Goal: Navigation & Orientation: Find specific page/section

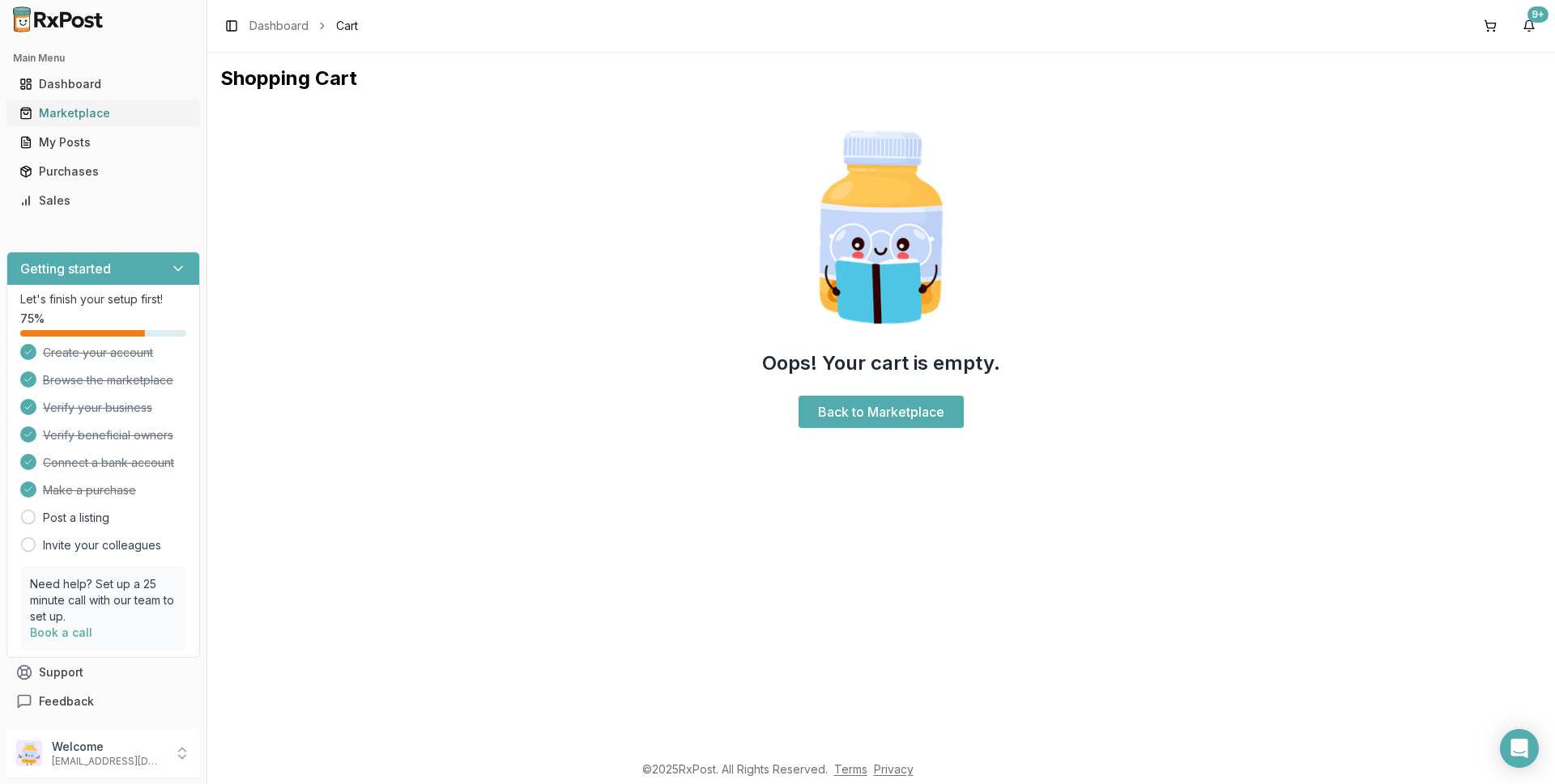
click at [94, 115] on div "Marketplace" at bounding box center [103, 114] width 168 height 16
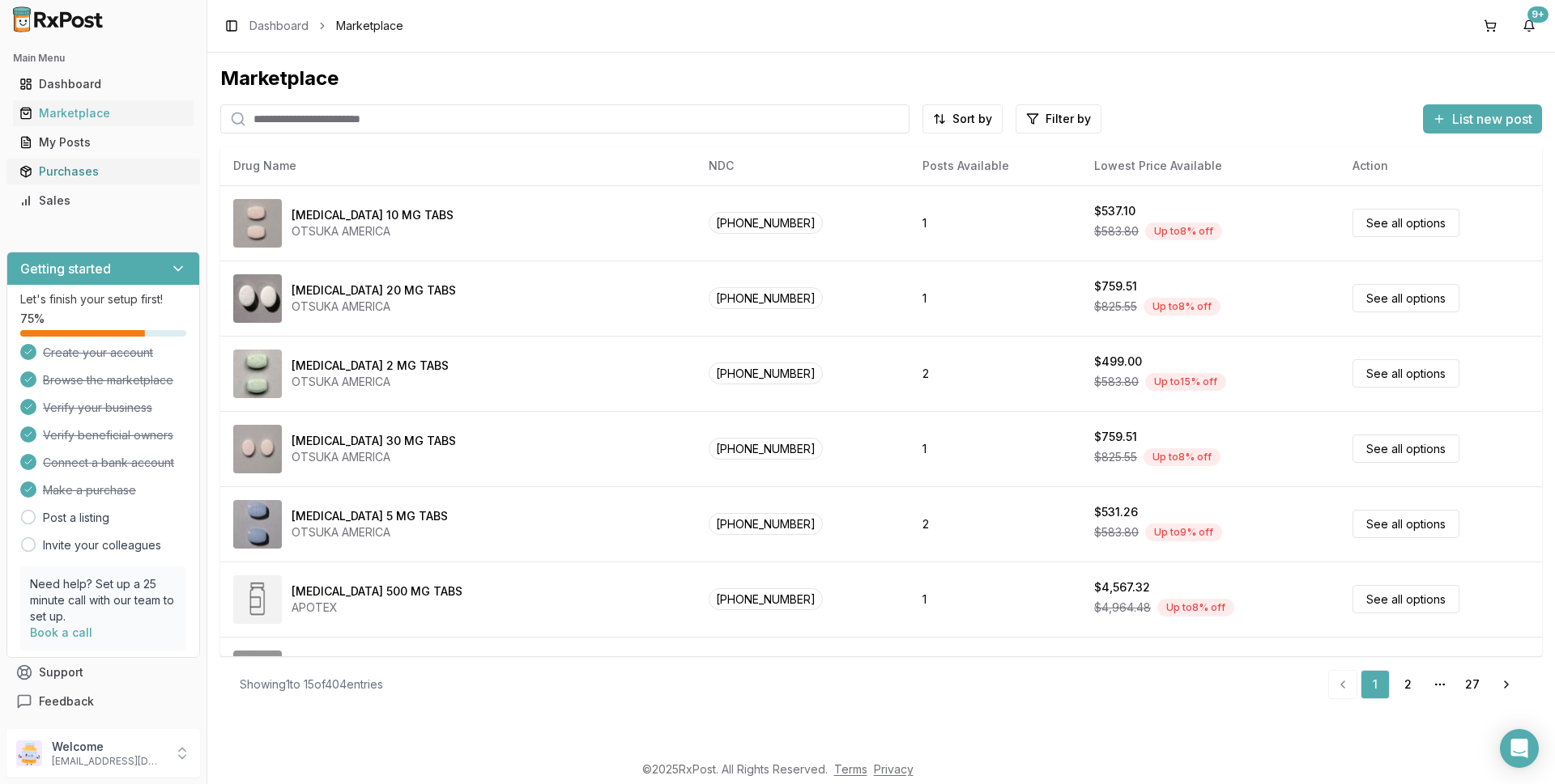
click at [76, 172] on div "Purchases" at bounding box center [103, 172] width 168 height 16
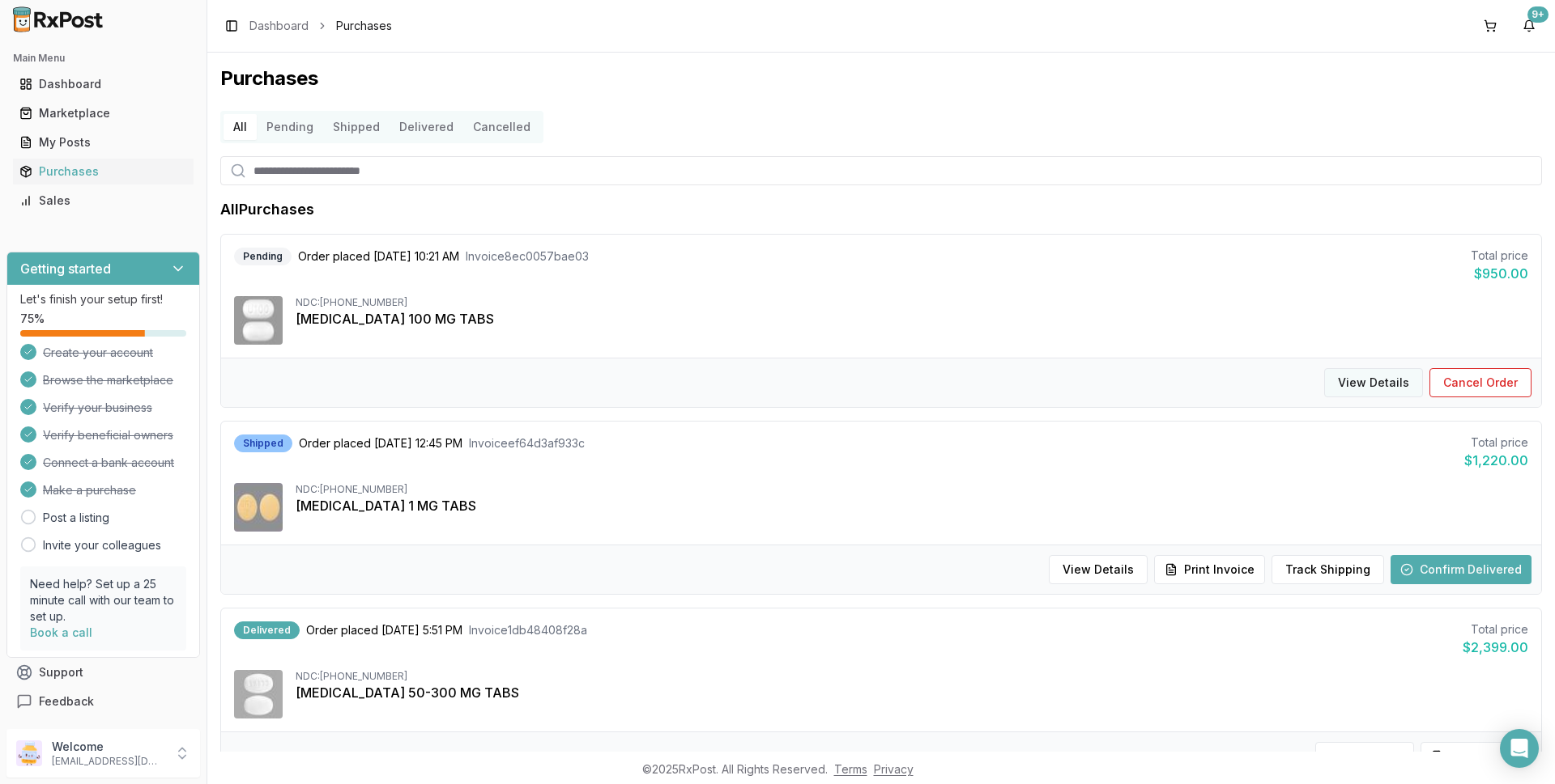
click at [1347, 378] on button "View Details" at bounding box center [1374, 383] width 99 height 29
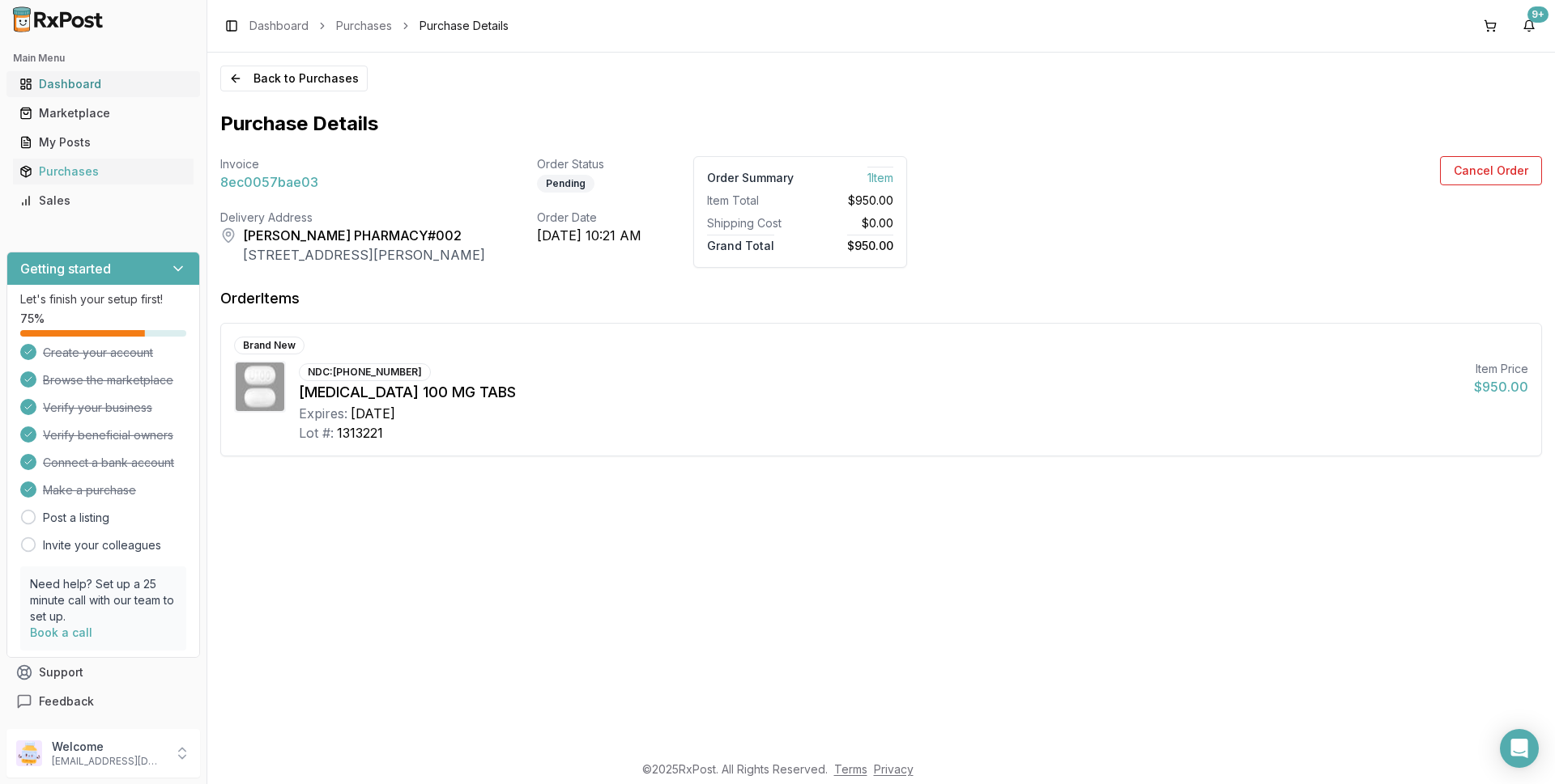
click at [63, 85] on div "Dashboard" at bounding box center [103, 84] width 168 height 16
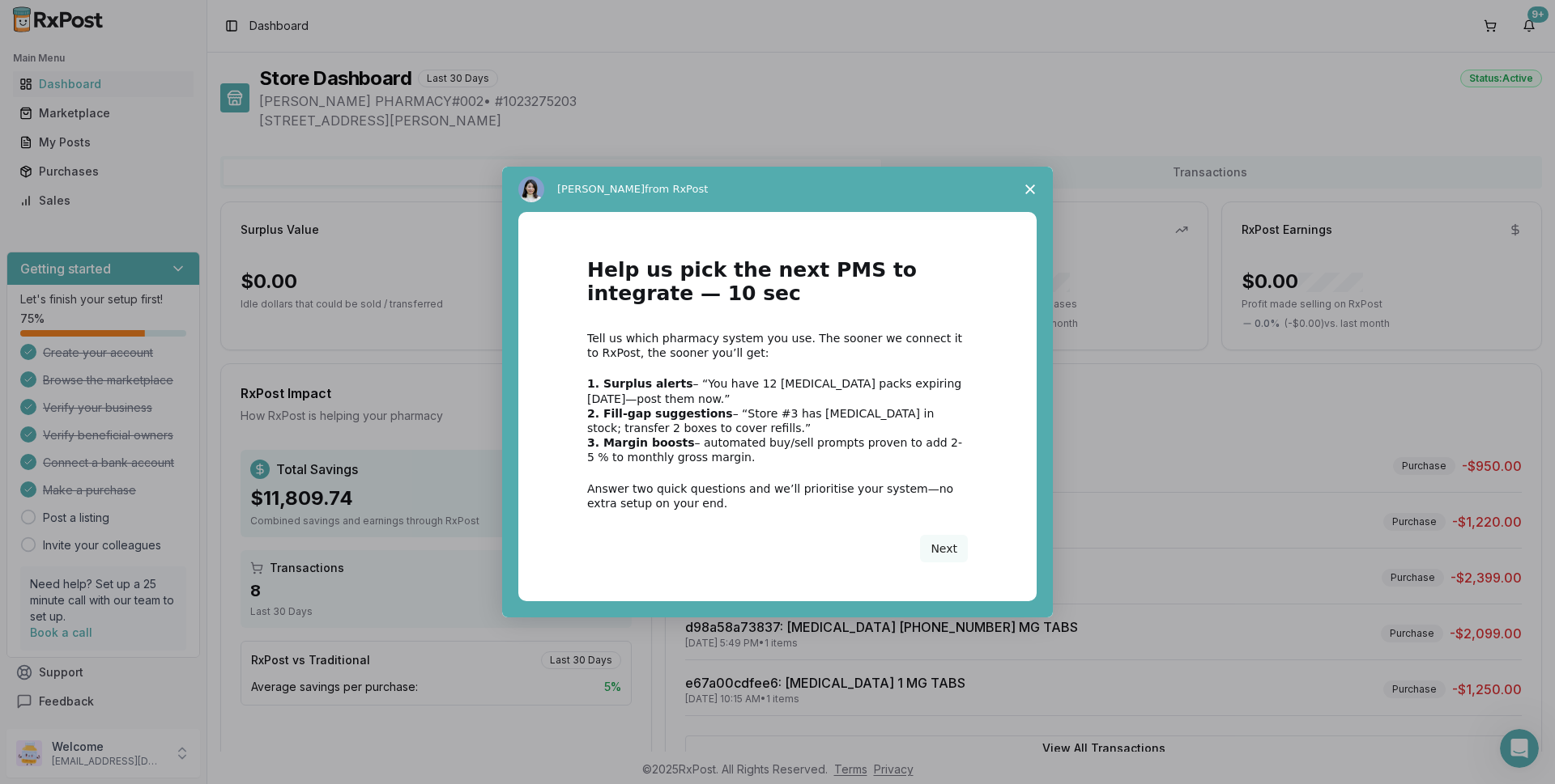
click at [1031, 181] on span "Close survey" at bounding box center [1030, 189] width 45 height 45
